Goal: Find specific page/section

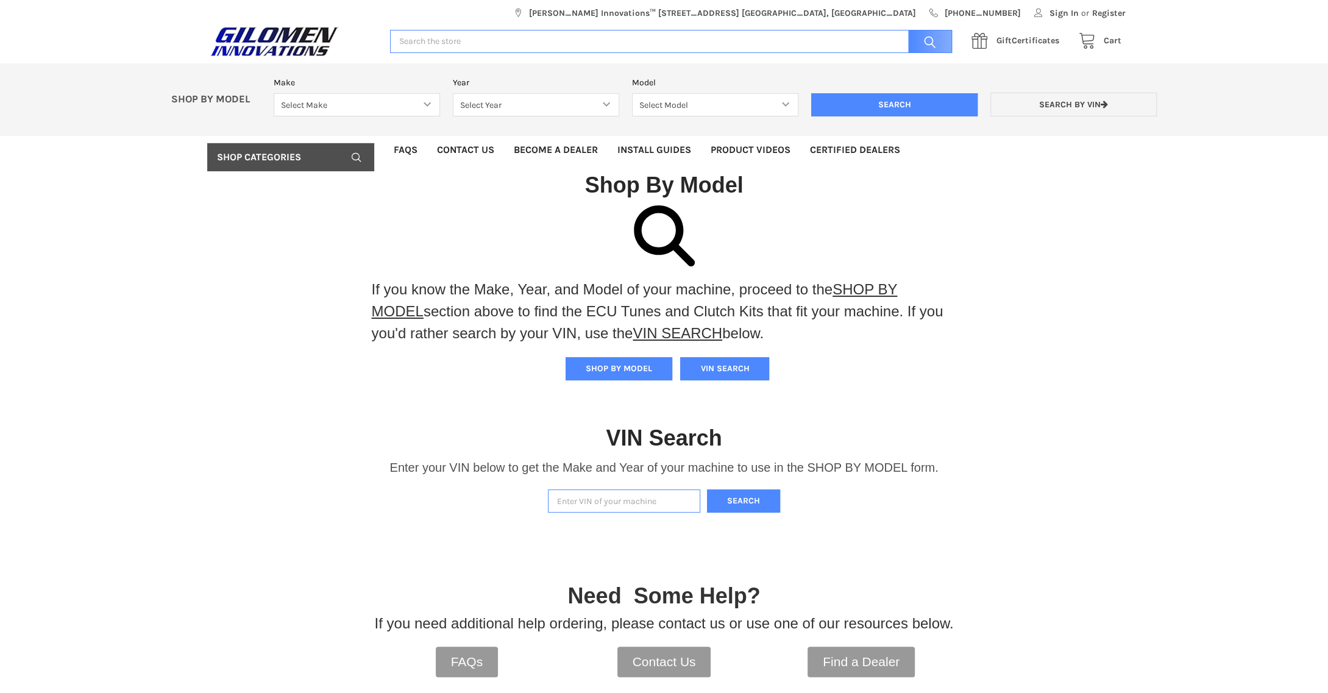
click at [611, 499] on input "Enter VIN of your machine" at bounding box center [624, 501] width 152 height 24
type input "3nsvde993kh835963"
drag, startPoint x: 757, startPoint y: 511, endPoint x: 758, endPoint y: 501, distance: 9.8
click at [757, 505] on button "Search" at bounding box center [743, 501] width 73 height 24
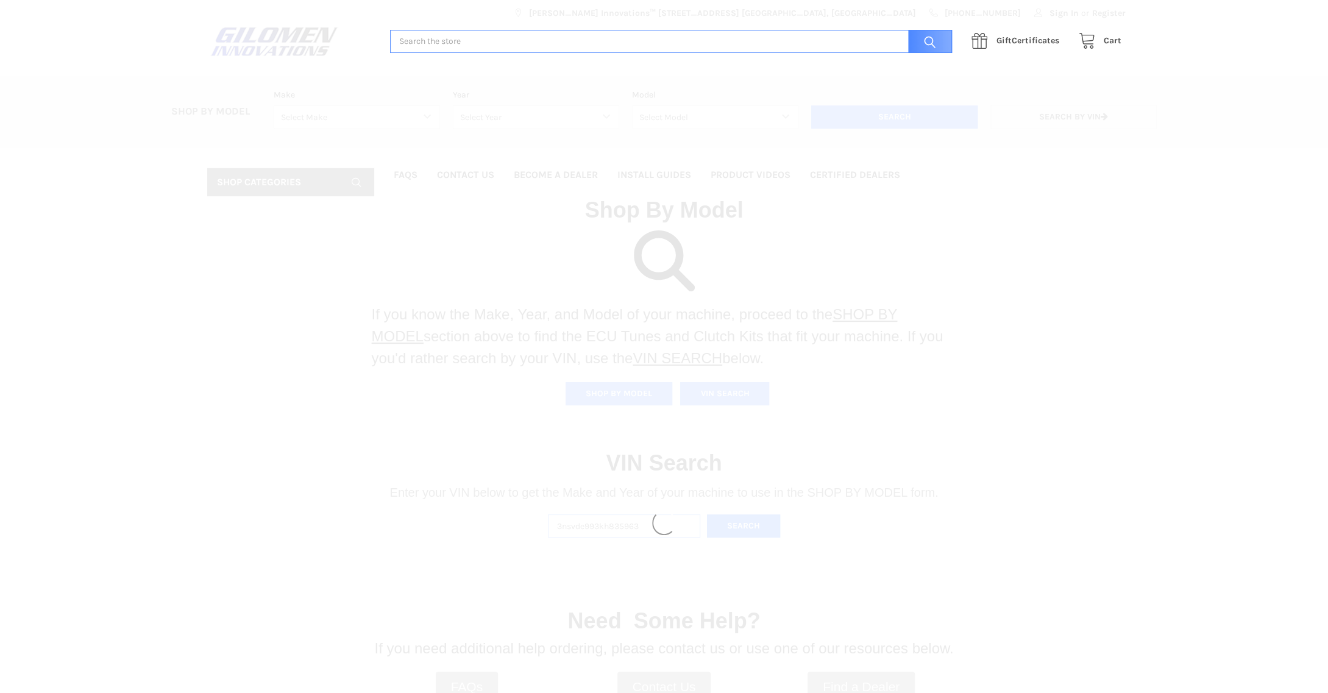
select select "340"
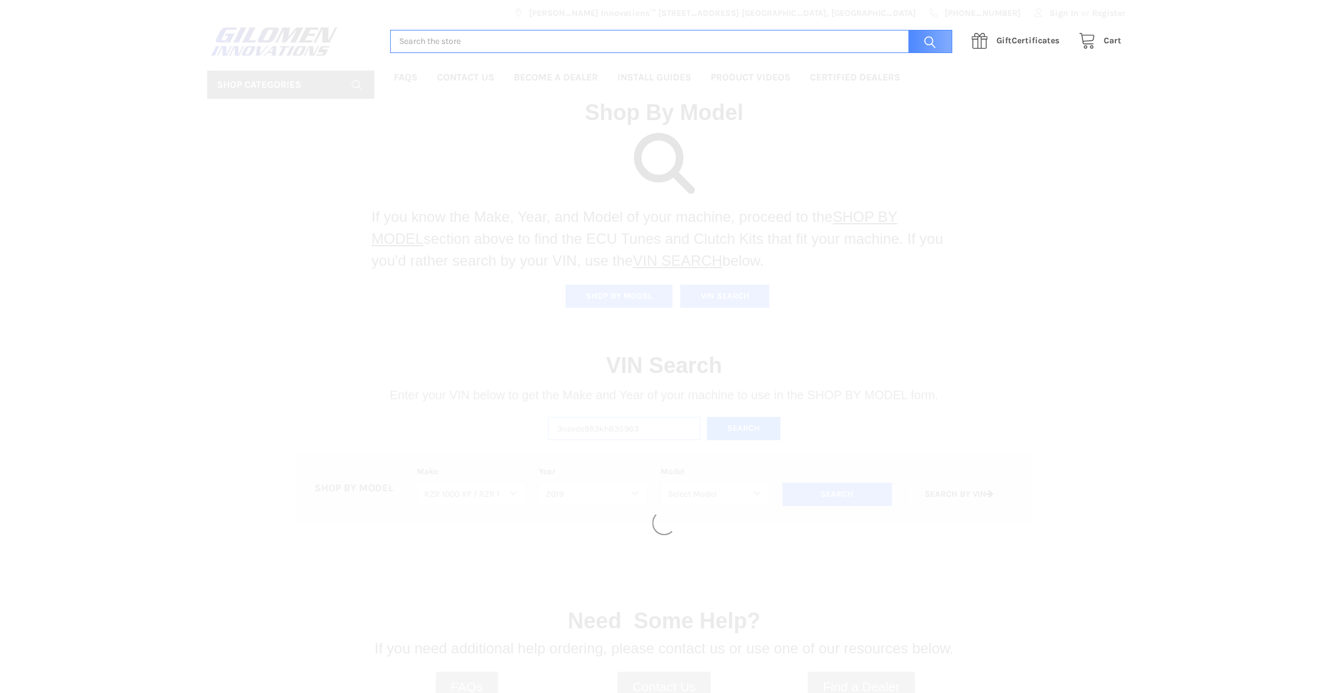
select select "346"
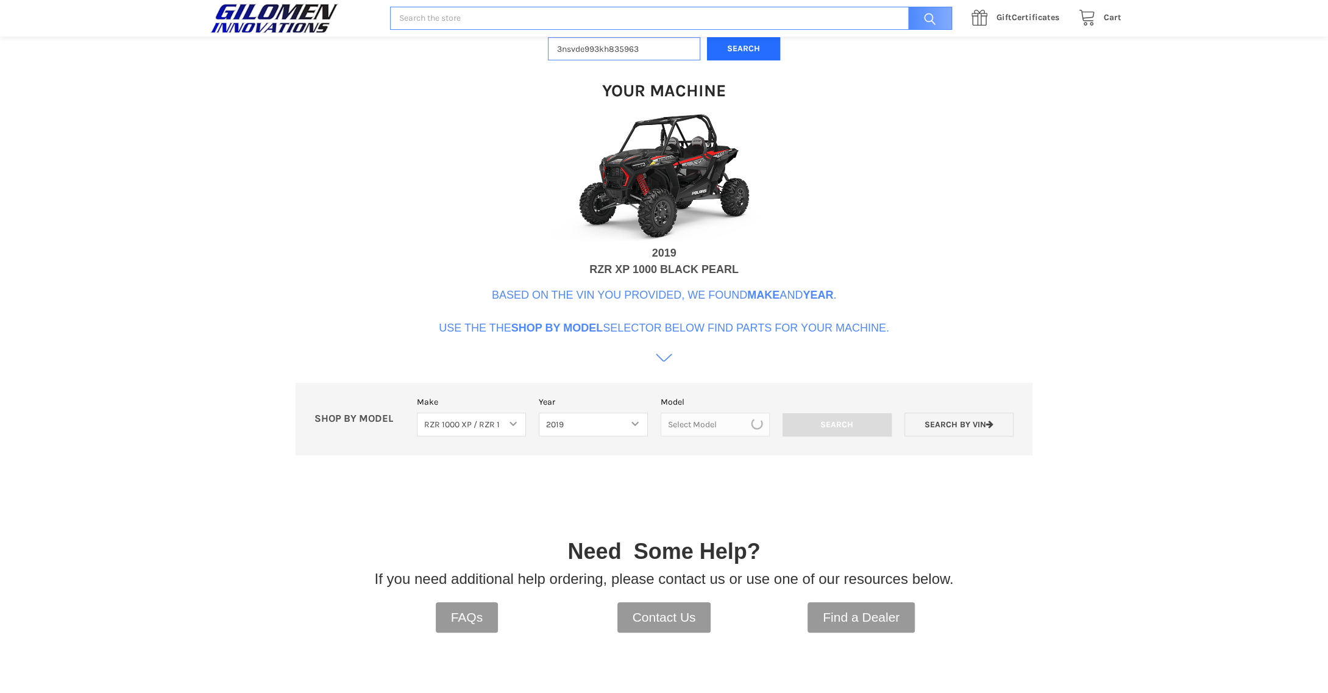
scroll to position [372, 0]
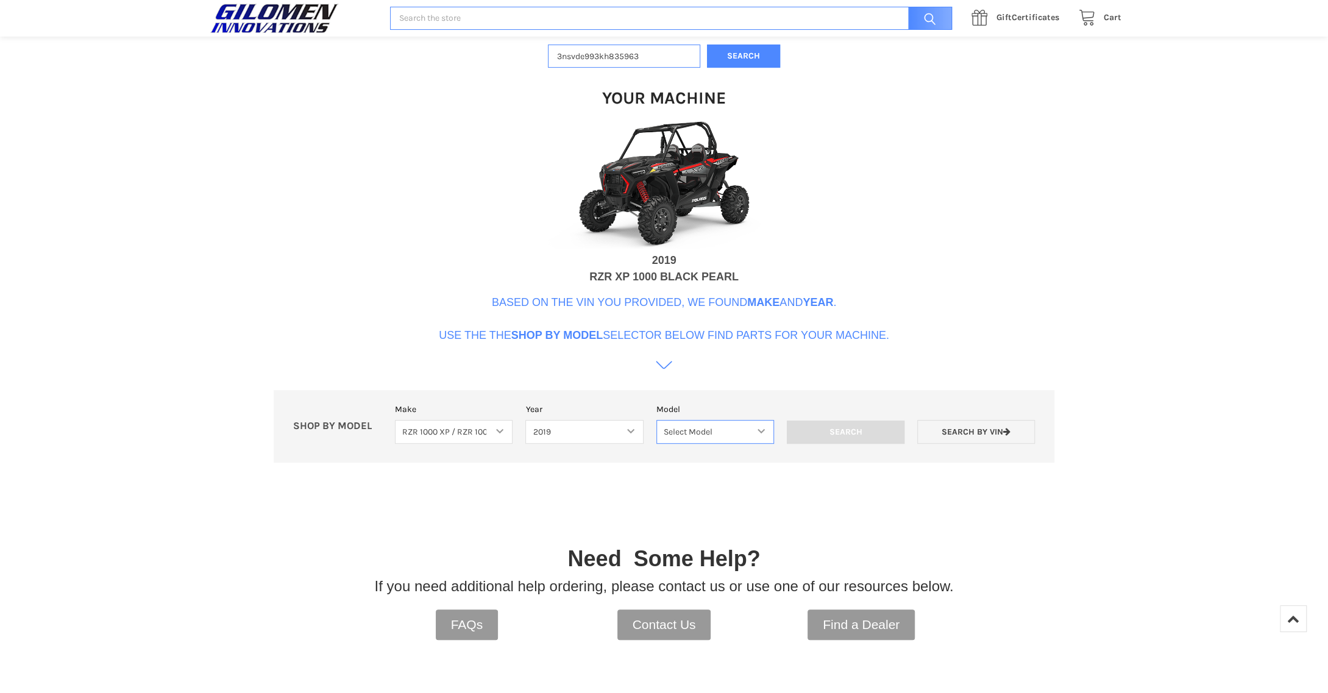
click at [697, 434] on select "Select Model RZR 1000 60 Inch RZR XP 1000 RZR XP 1000 Highlifter RZR XP 4 1000 …" at bounding box center [715, 432] width 118 height 24
select select "241"
click at [656, 420] on select "Select Model RZR 1000 60 Inch RZR XP 1000 RZR XP 1000 Highlifter RZR XP 4 1000 …" at bounding box center [715, 432] width 118 height 24
click at [842, 433] on input "Search" at bounding box center [846, 431] width 118 height 23
